Goal: Information Seeking & Learning: Learn about a topic

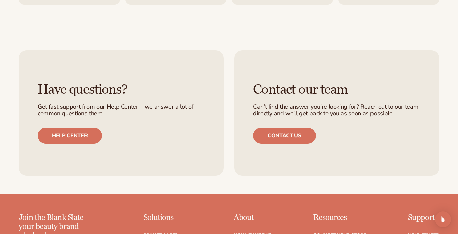
scroll to position [2668, 0]
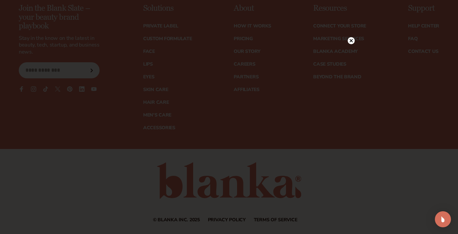
click at [352, 42] on icon at bounding box center [351, 40] width 3 height 3
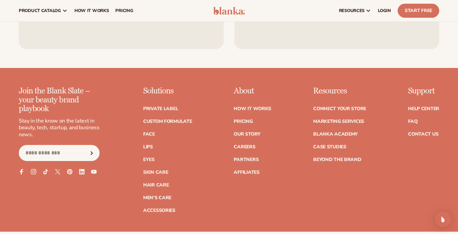
scroll to position [2584, 0]
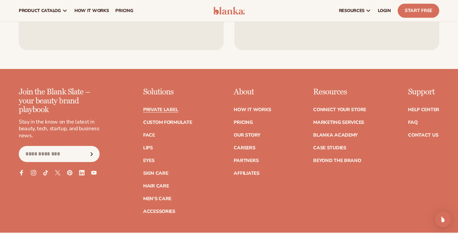
click at [168, 108] on link "Private label" at bounding box center [160, 110] width 35 height 5
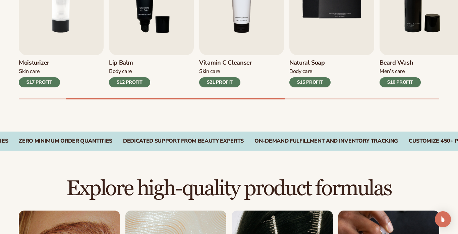
scroll to position [296, 0]
